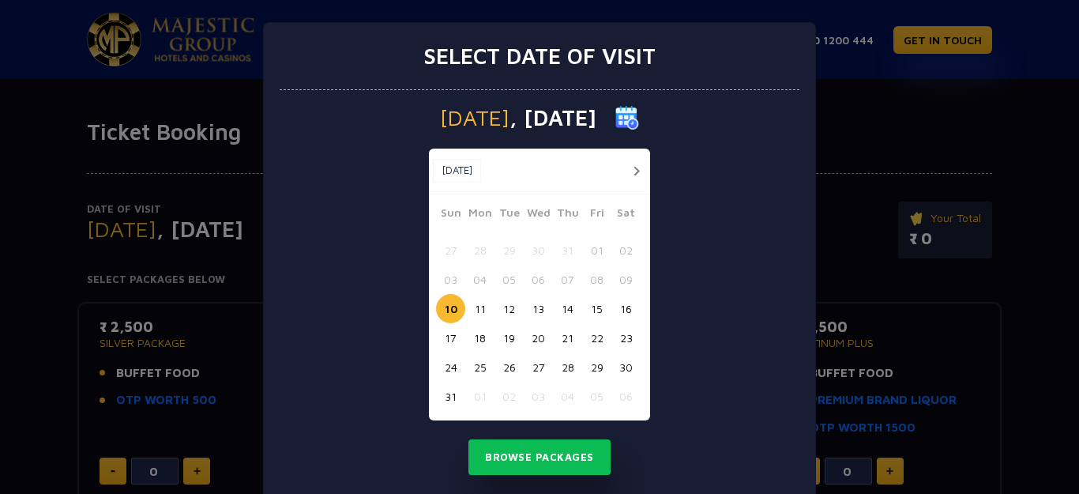
click at [466, 337] on button "18" at bounding box center [479, 337] width 29 height 29
click at [572, 457] on button "Browse Packages" at bounding box center [539, 457] width 142 height 36
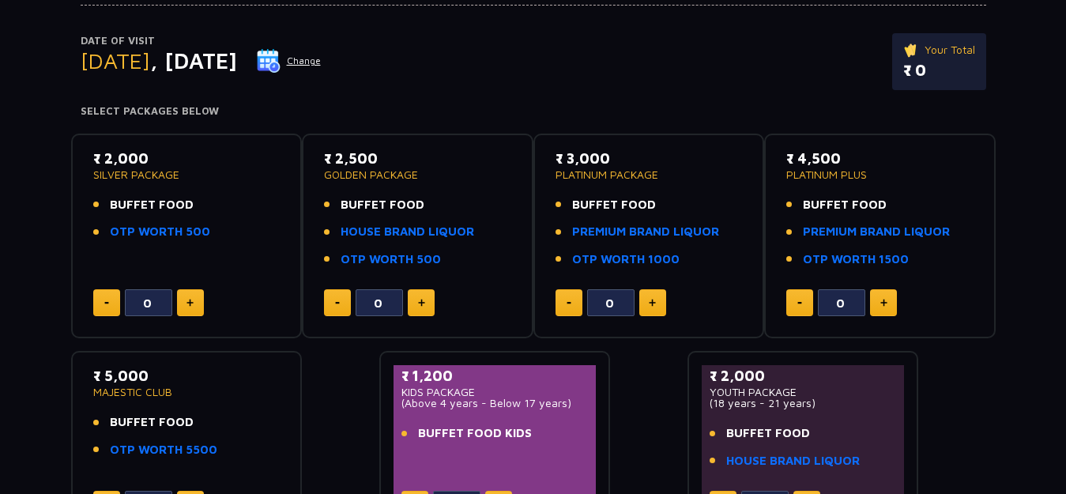
scroll to position [167, 0]
click at [182, 309] on button at bounding box center [190, 303] width 27 height 27
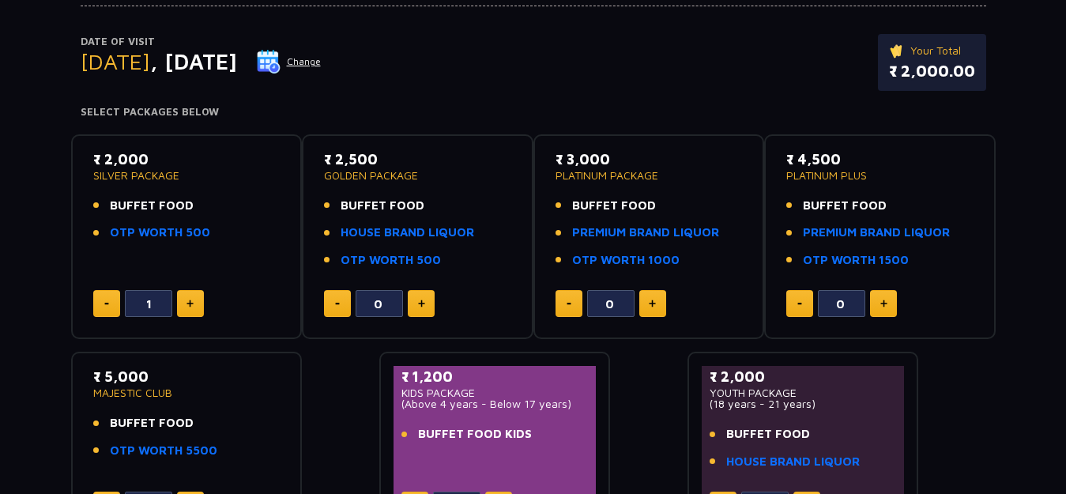
click at [182, 309] on button at bounding box center [190, 303] width 27 height 27
type input "4"
click at [914, 70] on p "₹ 8,000.00" at bounding box center [931, 71] width 87 height 24
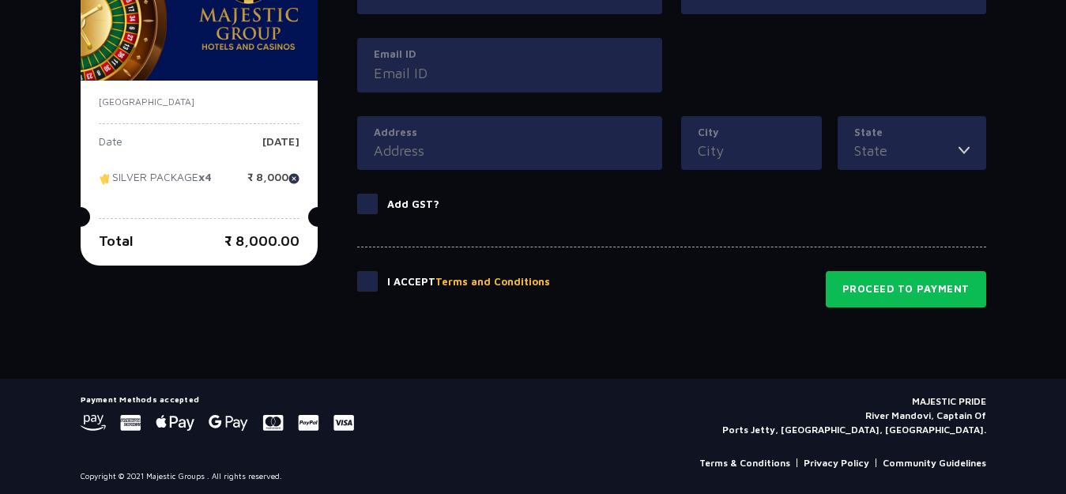
scroll to position [844, 0]
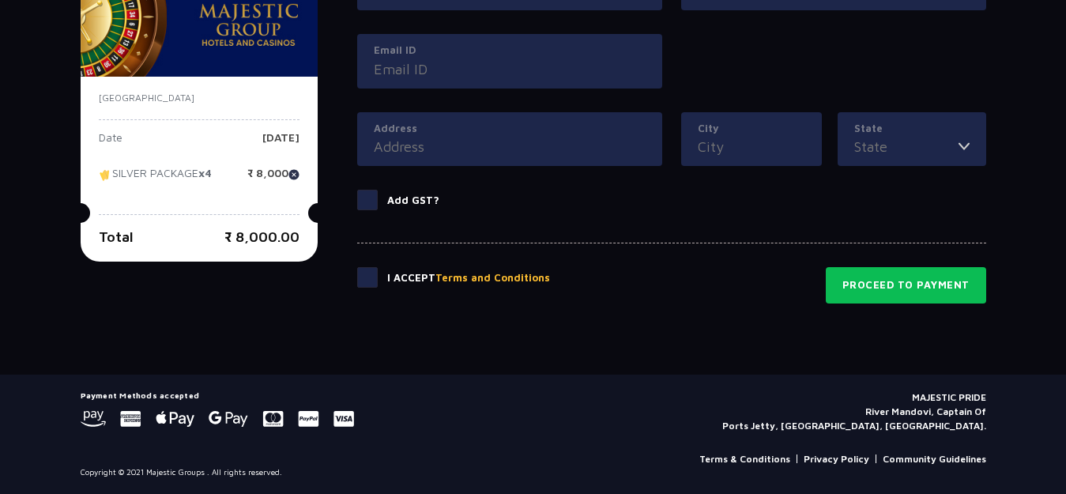
click at [364, 288] on div "I Accept Terms and Conditions" at bounding box center [453, 285] width 193 height 36
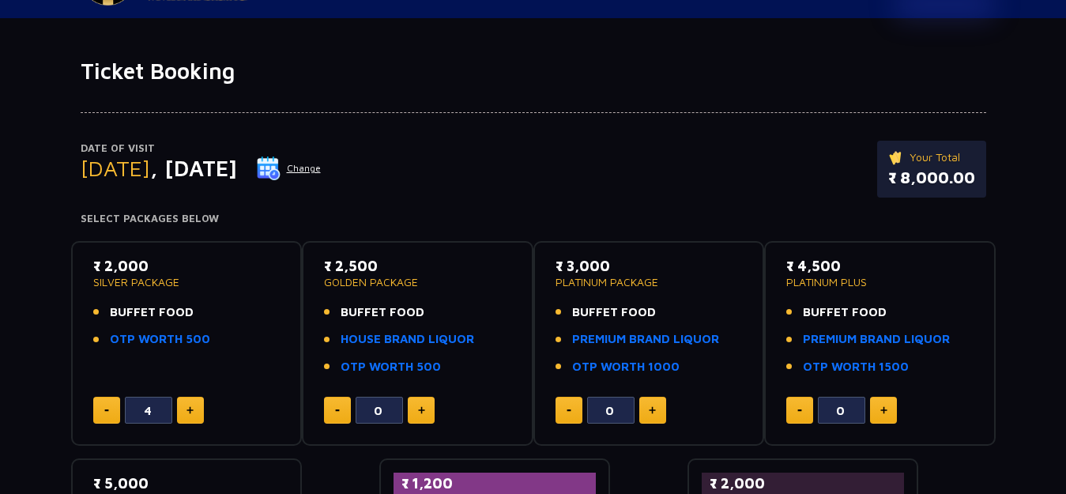
scroll to position [0, 0]
